Goal: Transaction & Acquisition: Purchase product/service

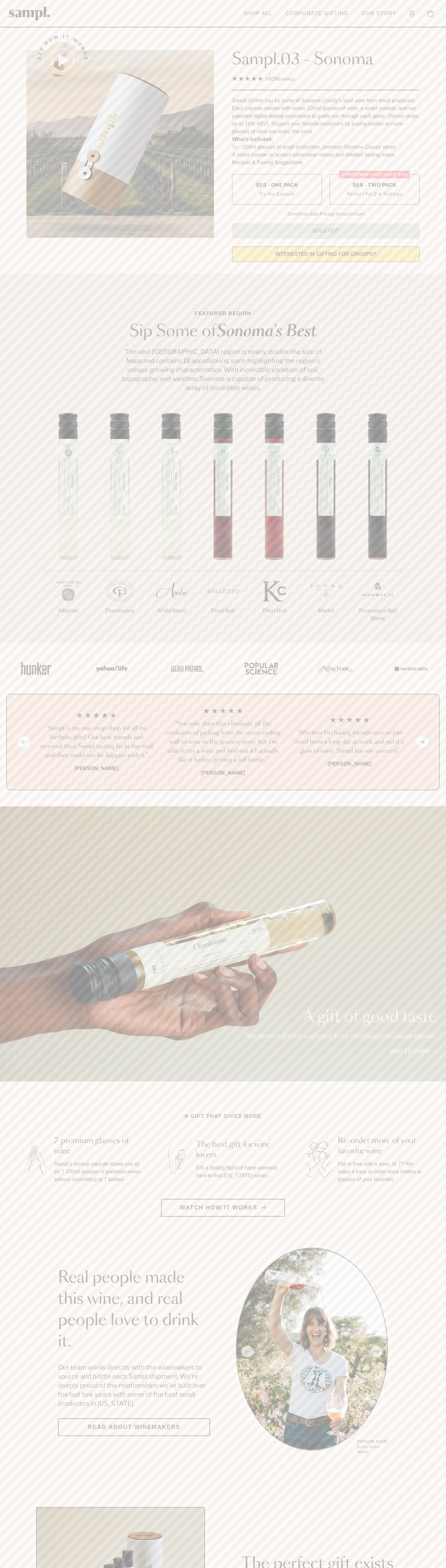
click at [374, 190] on label "Christmas SALE! Save 20% $88 - Two Pack Perfect For 2-4 Tastings" at bounding box center [374, 189] width 90 height 30
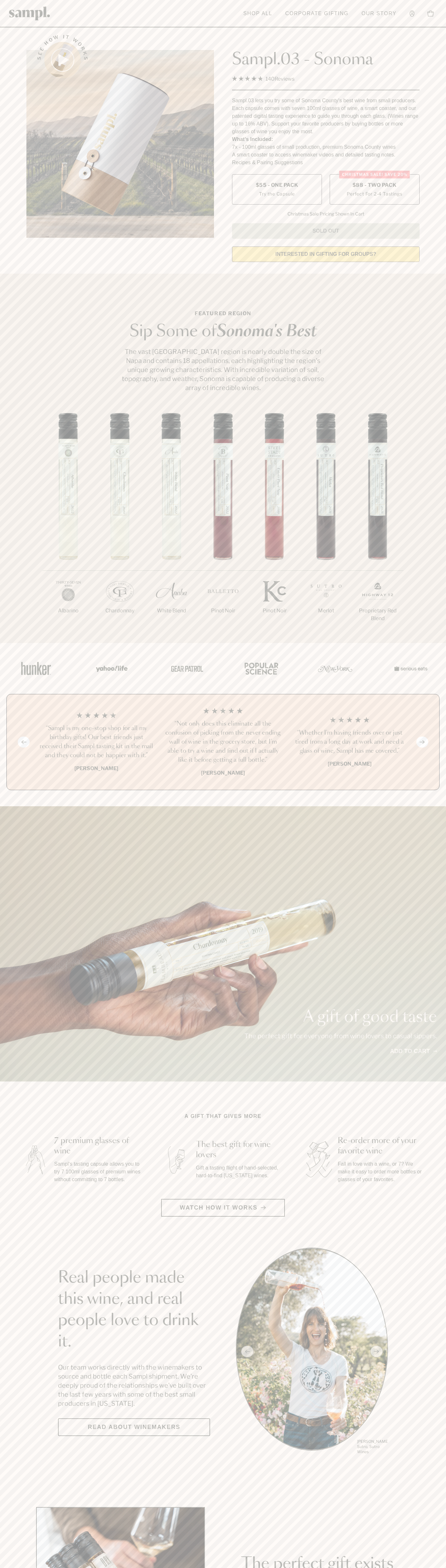
click at [223, 742] on h3 "“Not only does this eliminate all the confusion of picking from the never endin…" at bounding box center [223, 742] width 116 height 46
click at [128, 12] on header "Toggle navigation menu Shop All Corporate Gifting Our Story Account Story Shop …" at bounding box center [223, 14] width 446 height 27
click at [243, 1567] on html "Skip to main content Toggle navigation menu Shop All Corporate Gifting Our Stor…" at bounding box center [223, 1512] width 446 height 3025
click at [8, 282] on section "Featured Region Sip Some of [GEOGRAPHIC_DATA]'s Best The vast [GEOGRAPHIC_DATA]…" at bounding box center [223, 458] width 446 height 370
click at [374, 185] on span "$88 - Two Pack" at bounding box center [374, 184] width 44 height 7
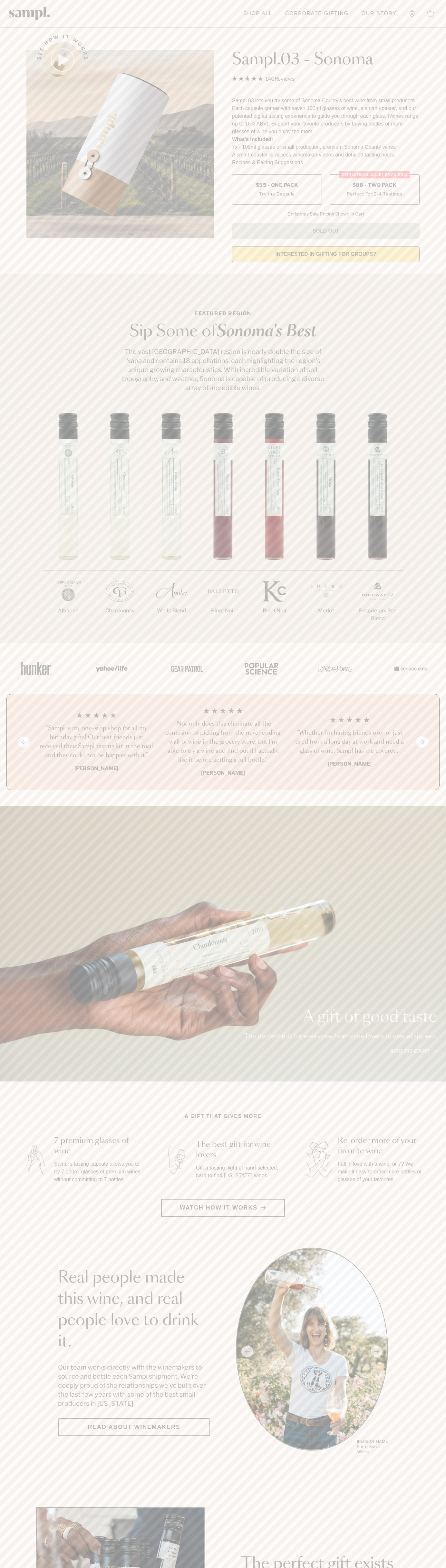
click at [223, 742] on h3 "“Not only does this eliminate all the confusion of picking from the never endin…" at bounding box center [223, 742] width 116 height 46
